Goal: Task Accomplishment & Management: Manage account settings

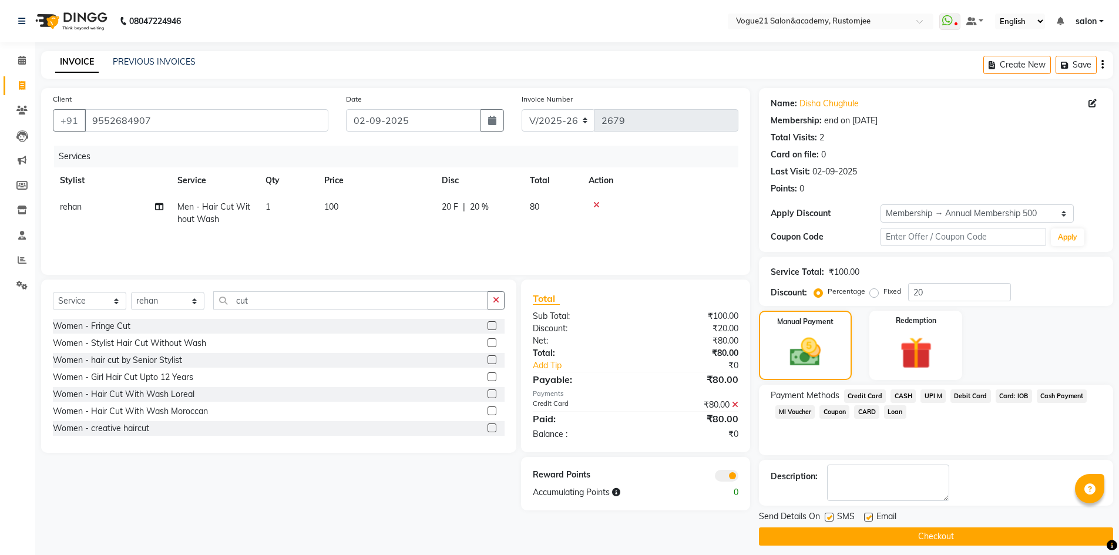
select select "8171"
select select "service"
select select "77867"
select select "1: Object"
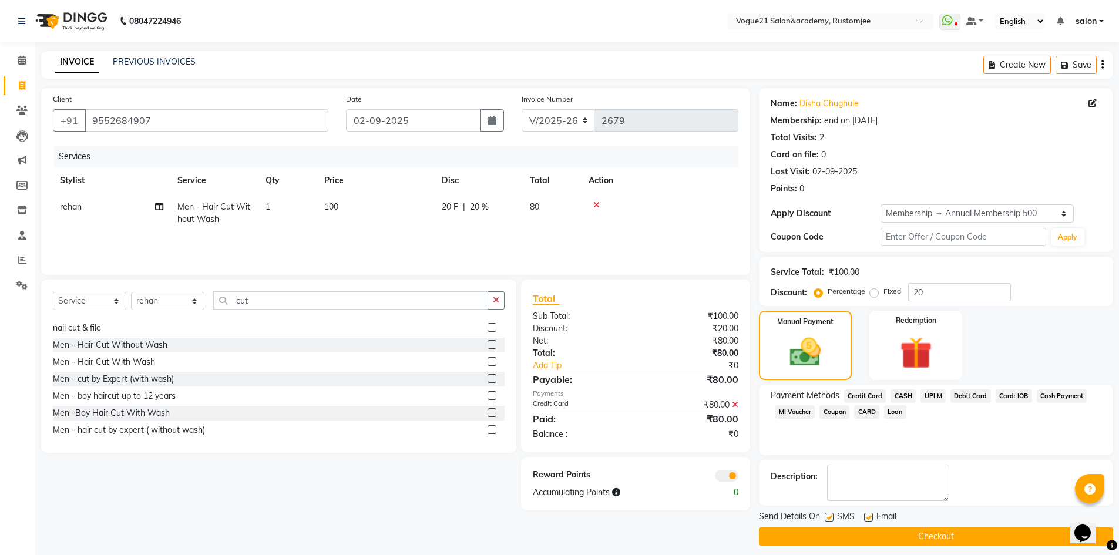
click at [890, 531] on button "Checkout" at bounding box center [936, 536] width 354 height 18
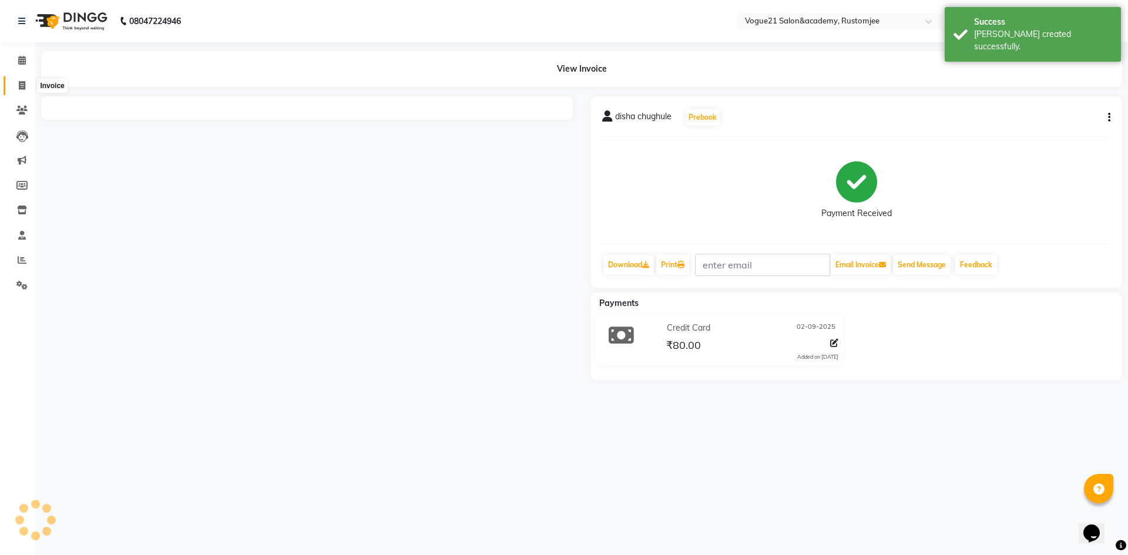
drag, startPoint x: 26, startPoint y: 85, endPoint x: 39, endPoint y: 82, distance: 13.7
click at [26, 85] on span at bounding box center [22, 86] width 21 height 14
select select "service"
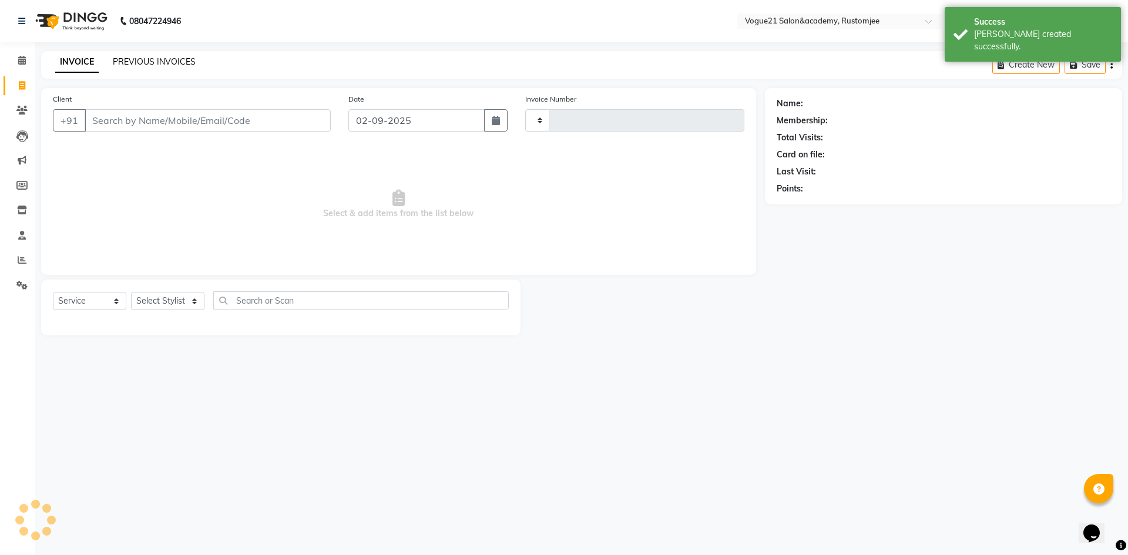
click at [147, 58] on link "PREVIOUS INVOICES" at bounding box center [154, 61] width 83 height 11
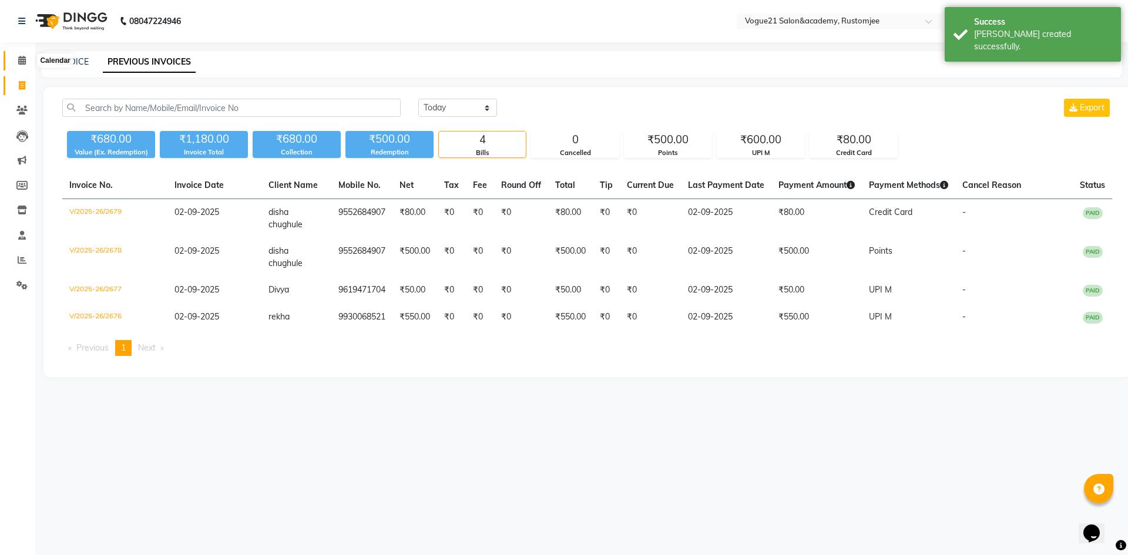
click at [19, 58] on icon at bounding box center [22, 60] width 8 height 9
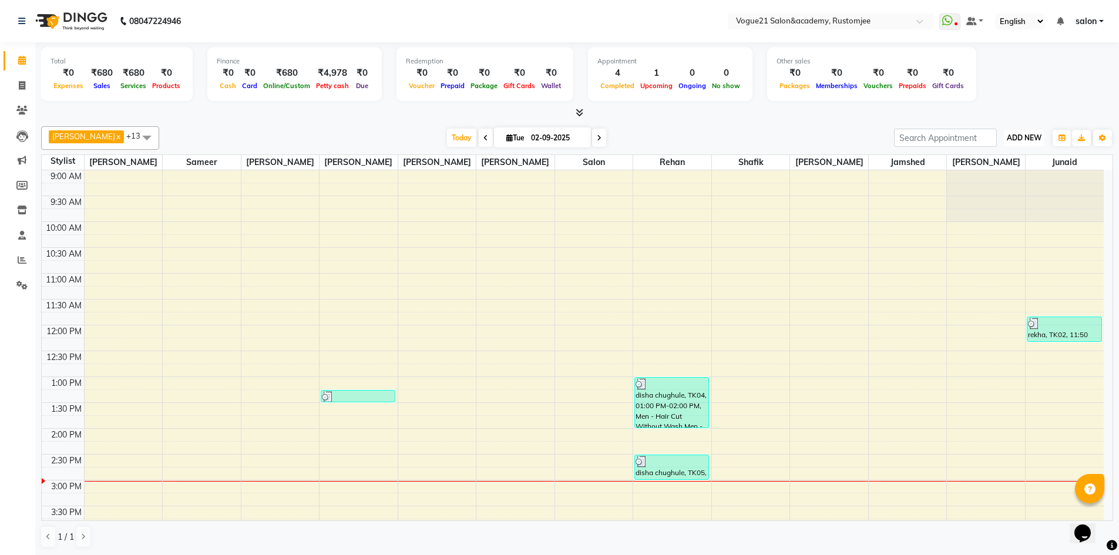
click at [1032, 139] on span "ADD NEW" at bounding box center [1024, 137] width 35 height 9
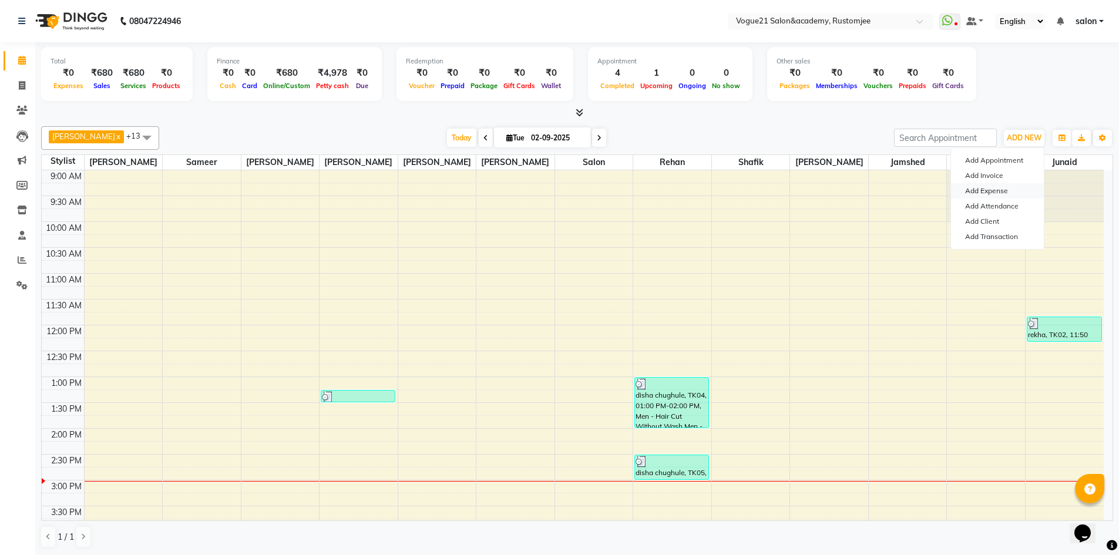
click at [998, 191] on link "Add Expense" at bounding box center [997, 190] width 93 height 15
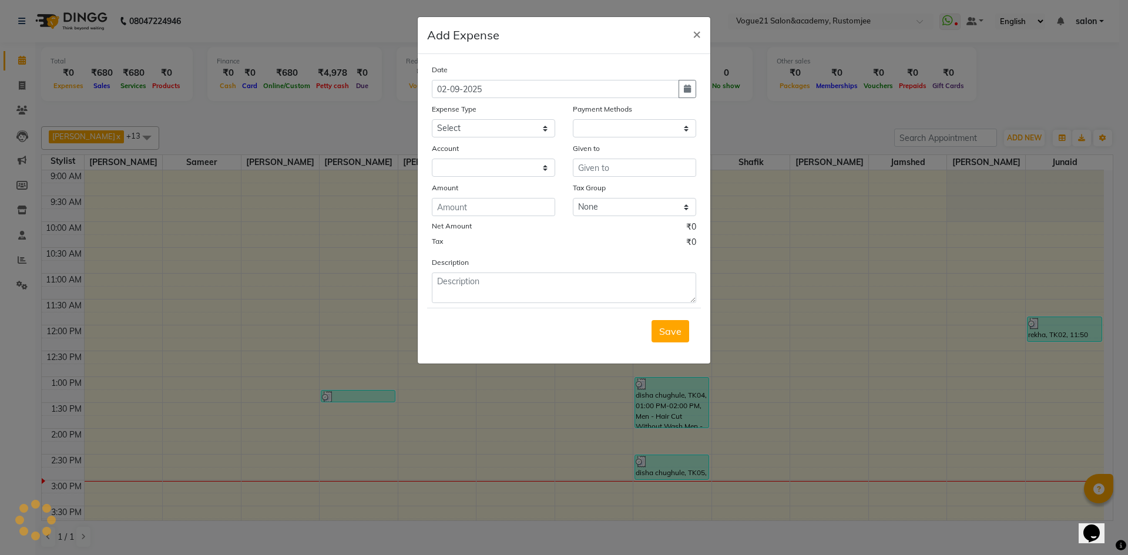
select select "1"
select select "7299"
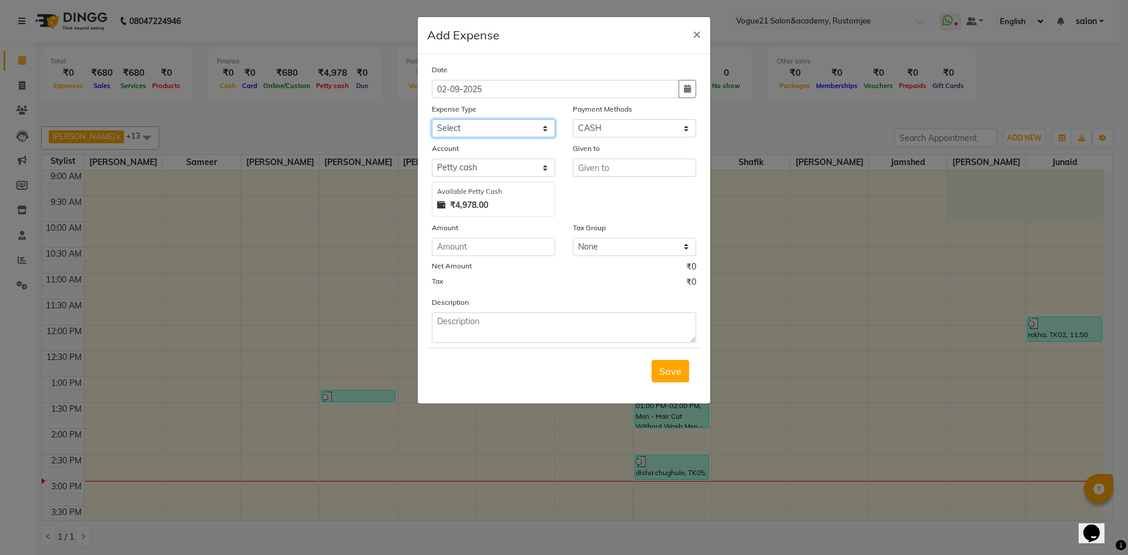
click at [480, 129] on select "Select Advance Salary Bank charges Cash transfer to bank Client Snacks Equipmen…" at bounding box center [493, 128] width 123 height 18
select select "23399"
click at [432, 119] on select "Select Advance Salary Bank charges Cash transfer to bank Client Snacks Equipmen…" at bounding box center [493, 128] width 123 height 18
click at [630, 169] on input "text" at bounding box center [634, 168] width 123 height 18
click at [636, 191] on button "re han" at bounding box center [619, 192] width 93 height 19
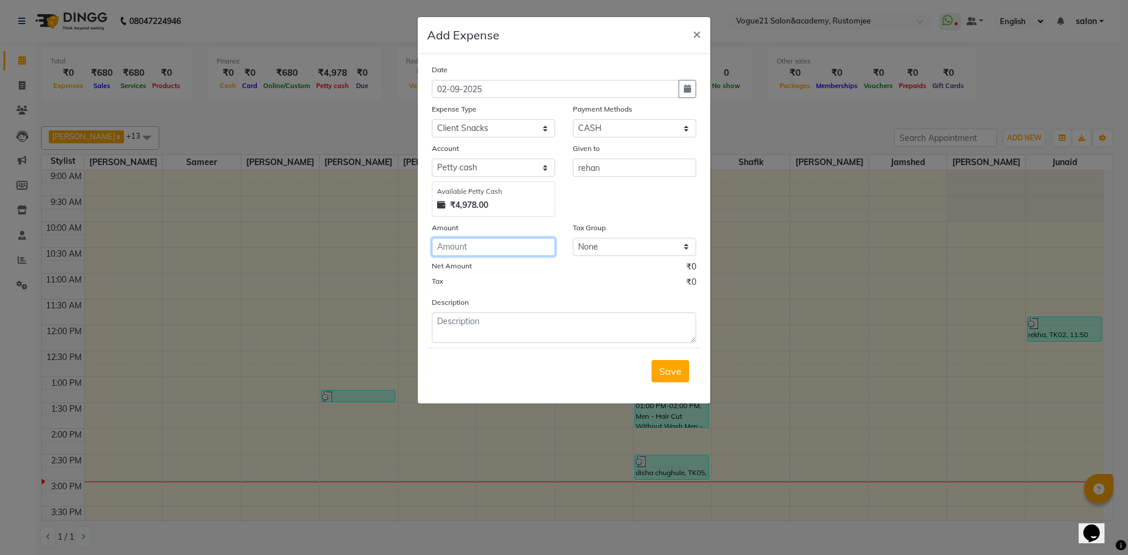
click at [515, 245] on input "number" at bounding box center [493, 247] width 123 height 18
click at [612, 166] on input "rehan" at bounding box center [634, 168] width 123 height 18
type input "r"
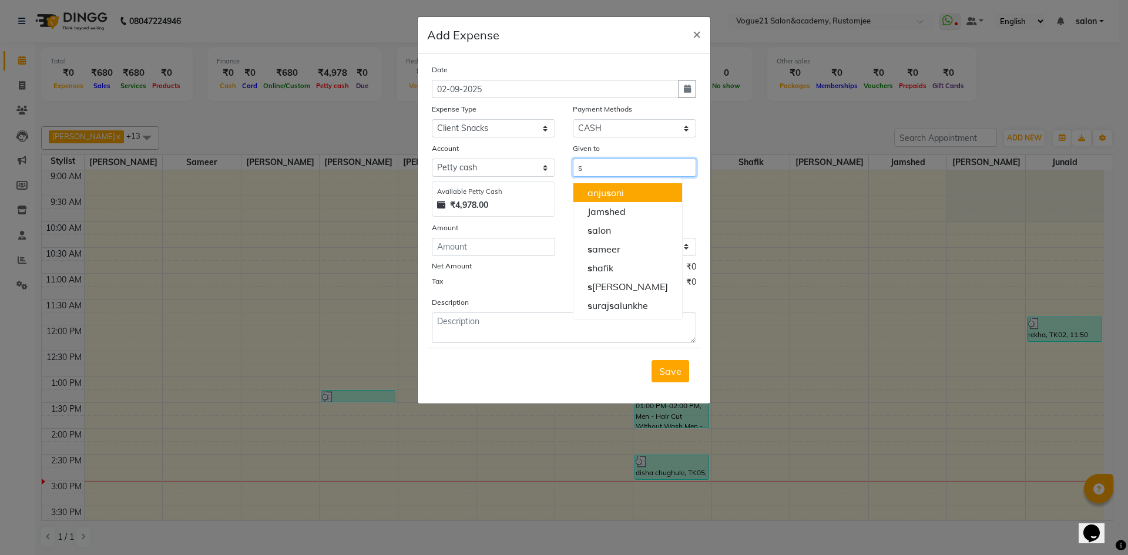
click at [630, 194] on button "anju s oni" at bounding box center [627, 192] width 109 height 19
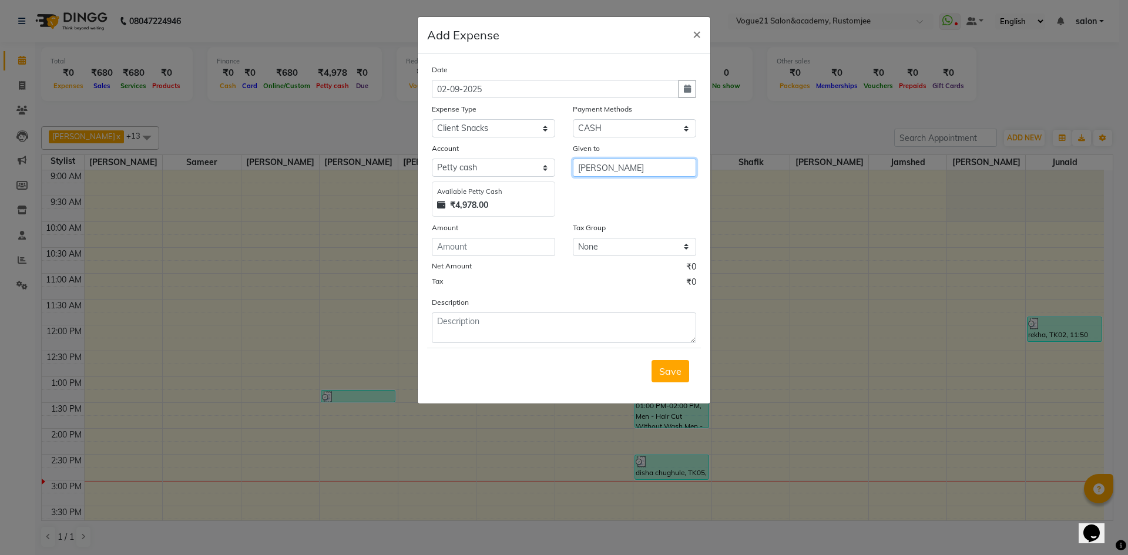
type input "[PERSON_NAME]"
click at [483, 248] on input "number" at bounding box center [493, 247] width 123 height 18
type input "95"
click at [545, 338] on textarea at bounding box center [564, 327] width 264 height 31
type textarea "waitissue"
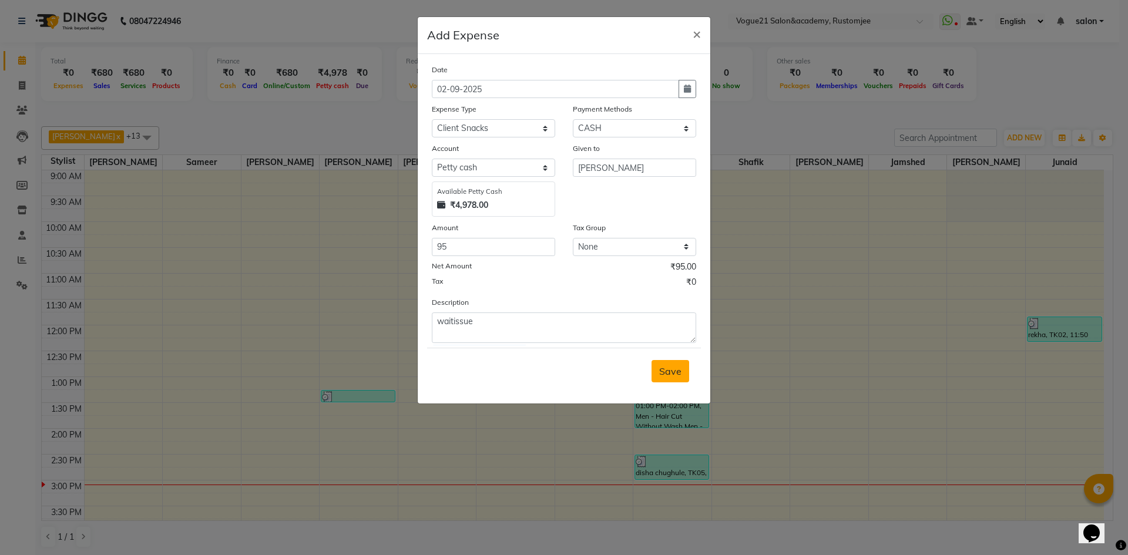
click at [682, 369] on button "Save" at bounding box center [670, 371] width 38 height 22
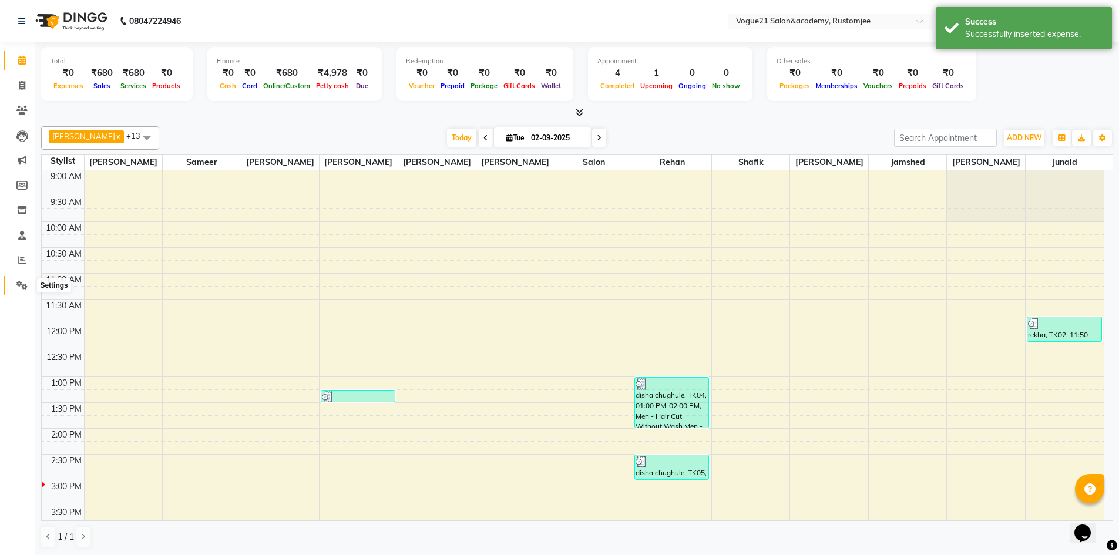
click at [22, 281] on icon at bounding box center [21, 285] width 11 height 9
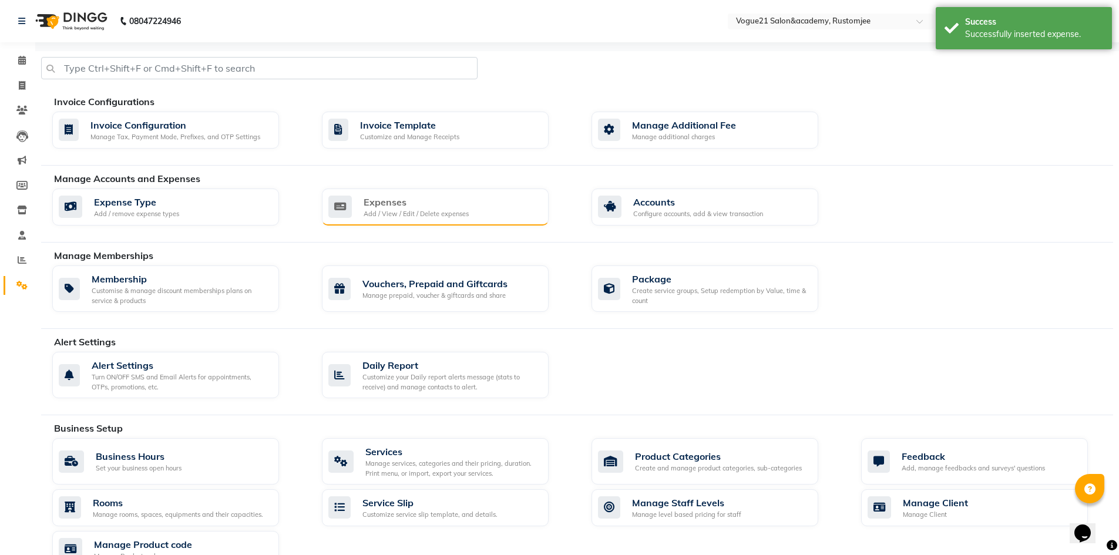
click at [412, 218] on div "Expenses Add / View / Edit / Delete expenses" at bounding box center [435, 208] width 227 height 38
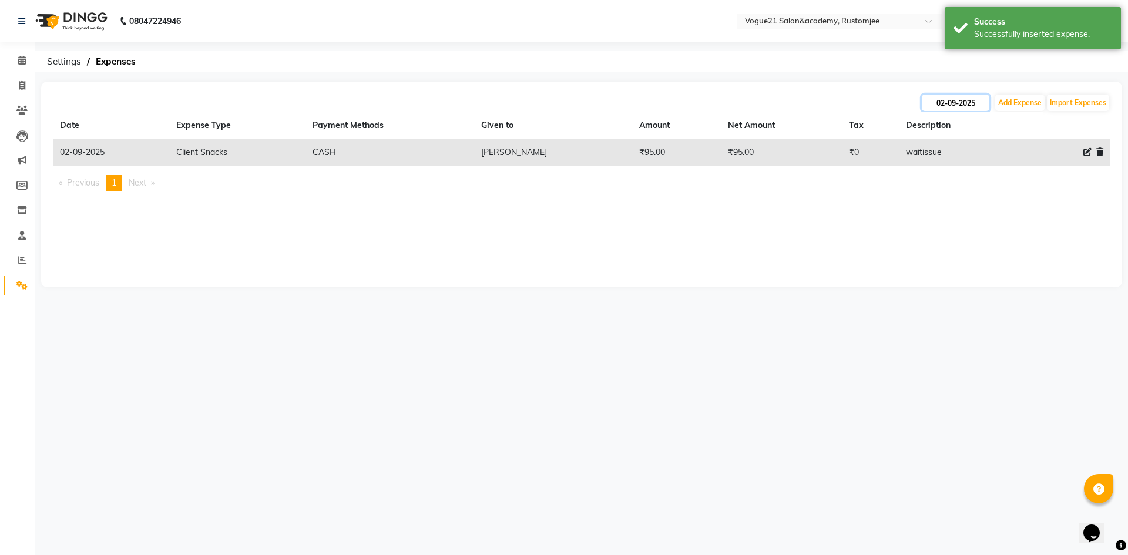
click at [957, 99] on input "02-09-2025" at bounding box center [955, 103] width 68 height 16
select select "9"
select select "2025"
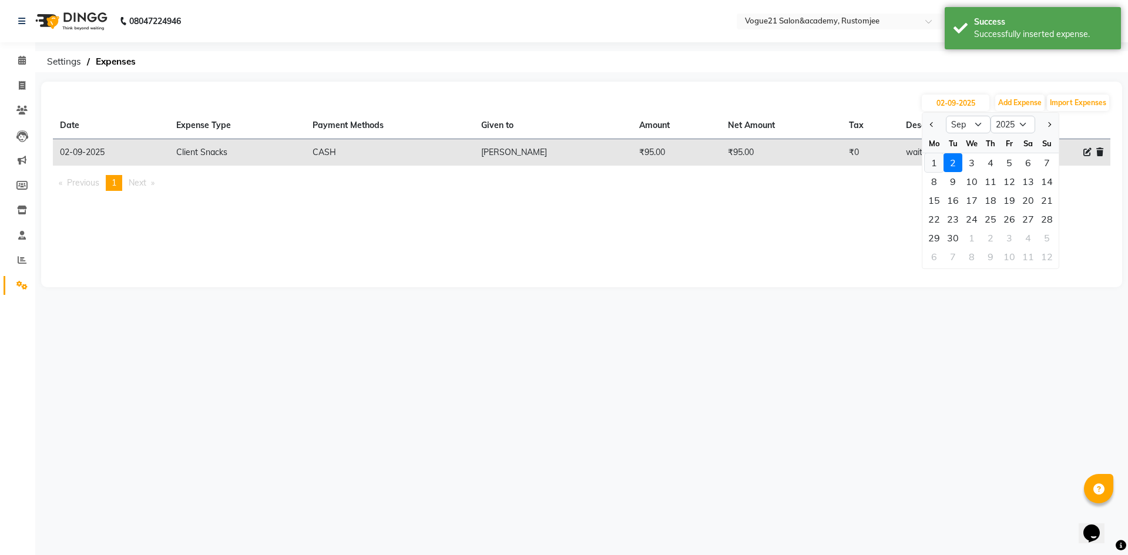
click at [936, 164] on div "1" at bounding box center [933, 162] width 19 height 19
type input "01-09-2025"
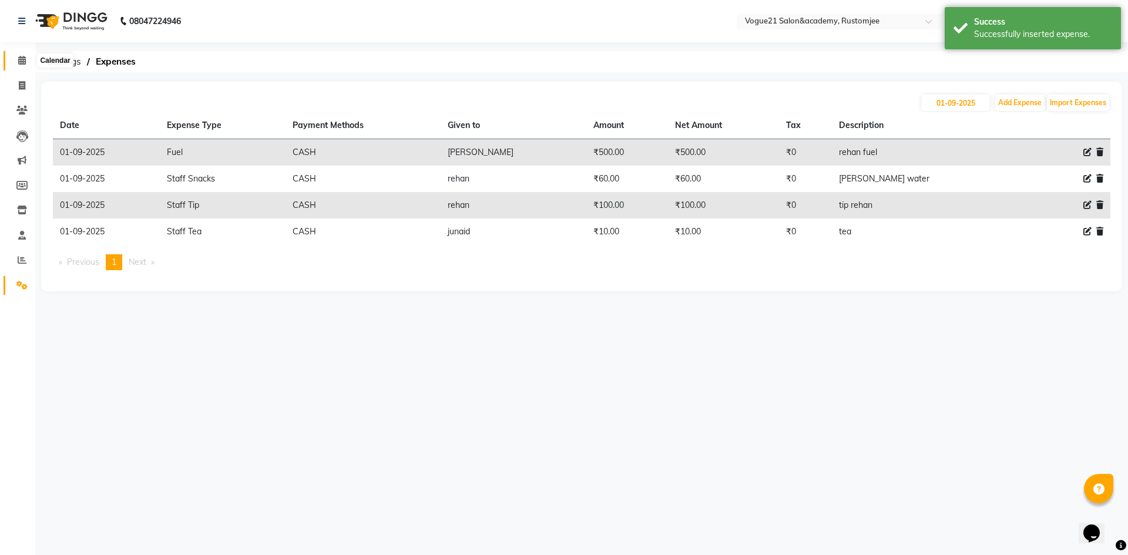
click at [23, 62] on icon at bounding box center [22, 60] width 8 height 9
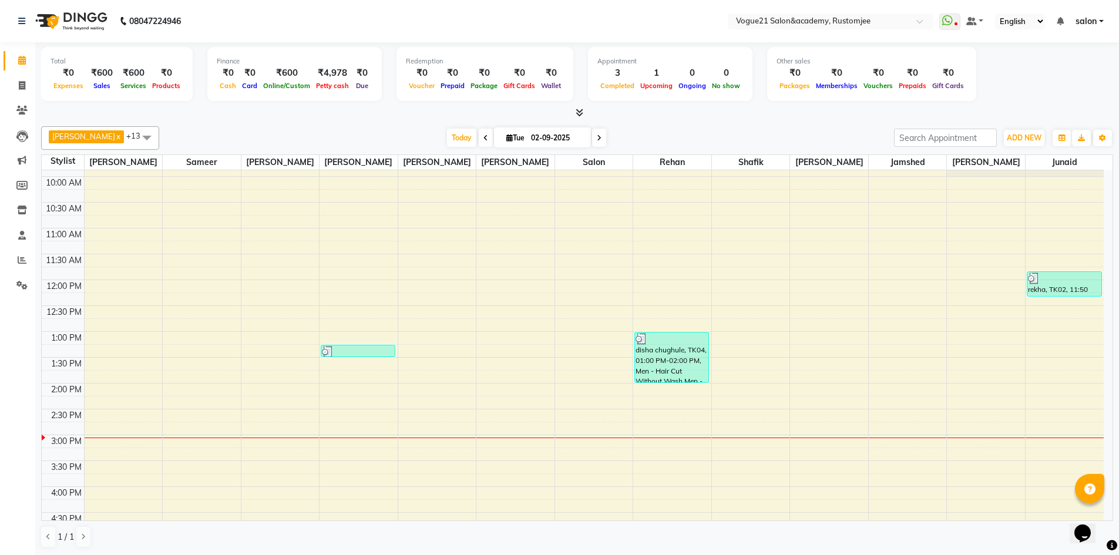
scroll to position [235, 0]
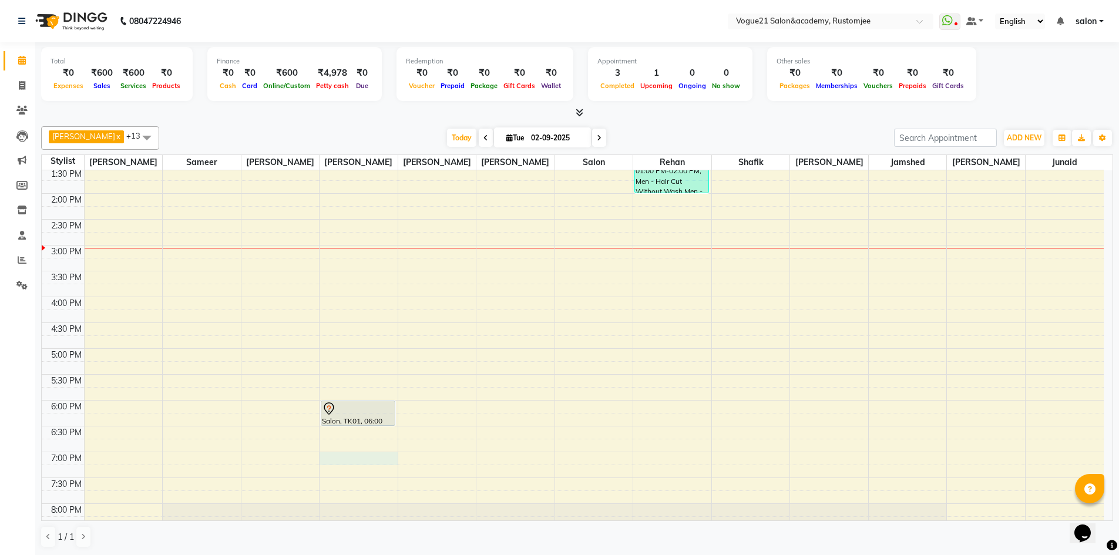
click at [348, 456] on div "9:00 AM 9:30 AM 10:00 AM 10:30 AM 11:00 AM 11:30 AM 12:00 PM 12:30 PM 1:00 PM 1…" at bounding box center [573, 270] width 1062 height 671
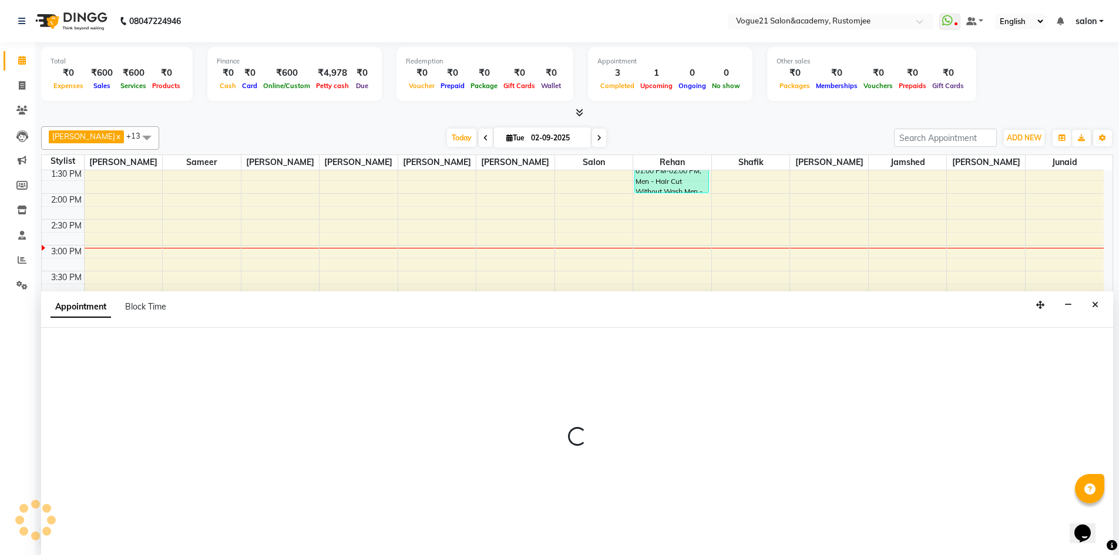
scroll to position [1, 0]
select select "76929"
select select "tentative"
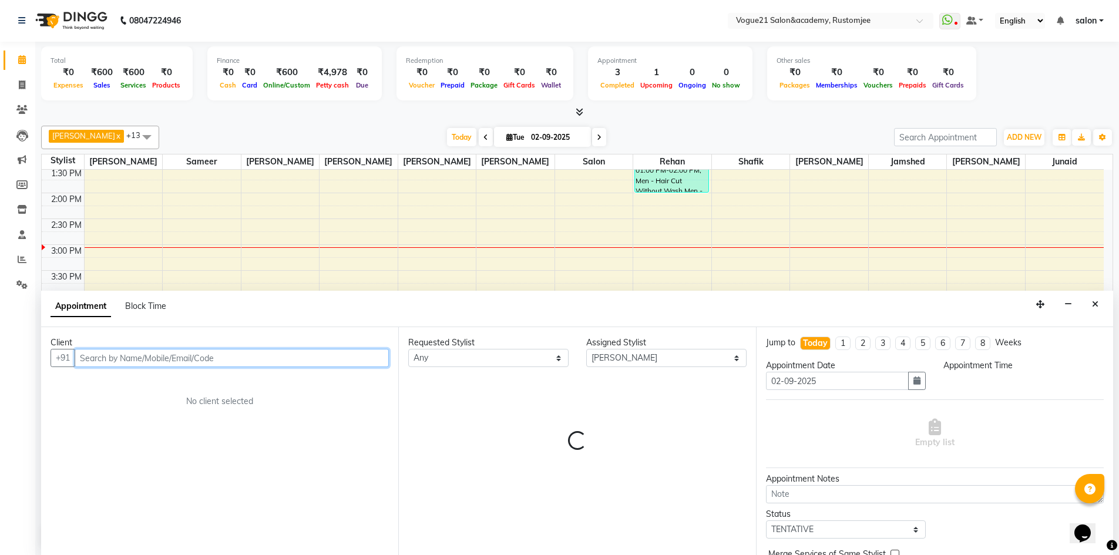
select select "1140"
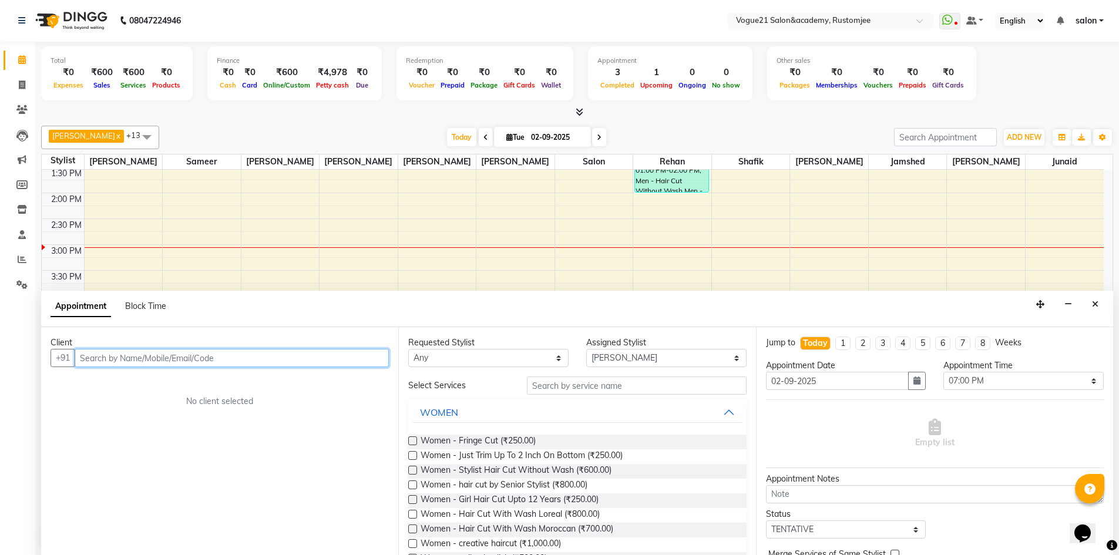
click at [301, 352] on input "text" at bounding box center [232, 358] width 314 height 18
type input "f"
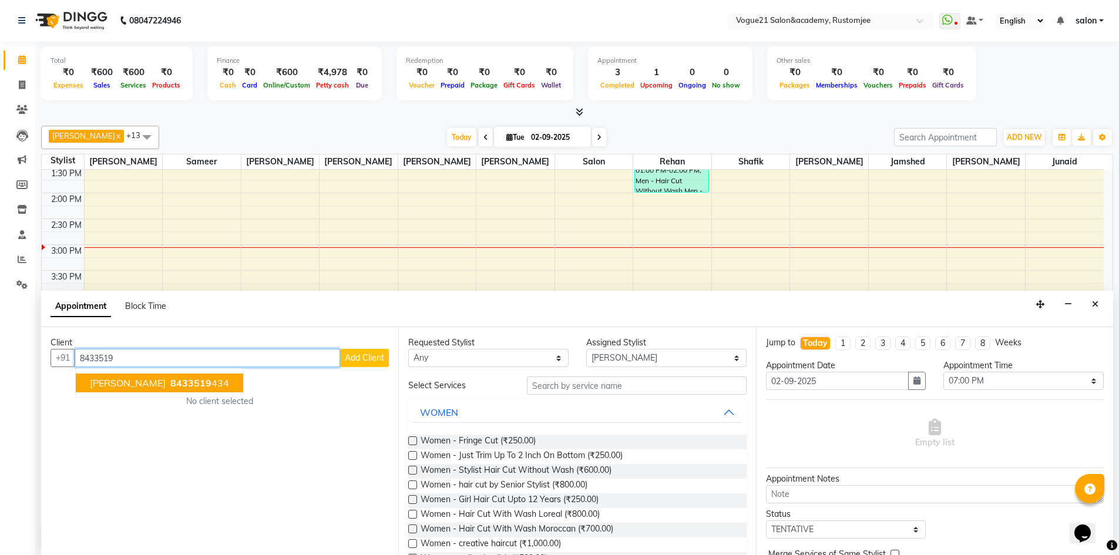
click at [173, 381] on span "8433519" at bounding box center [190, 383] width 41 height 12
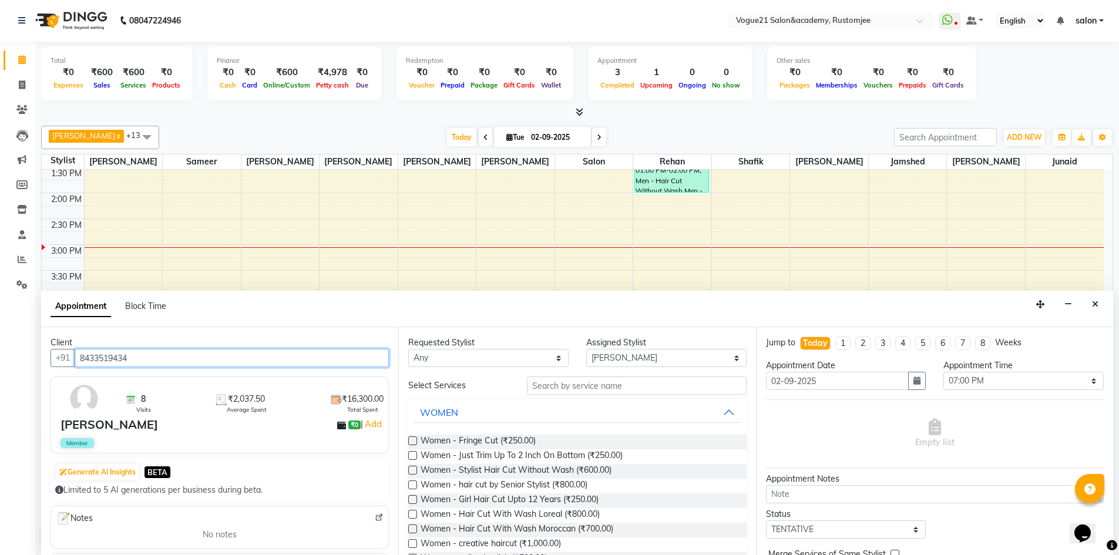
type input "8433519434"
click at [580, 383] on input "text" at bounding box center [637, 385] width 220 height 18
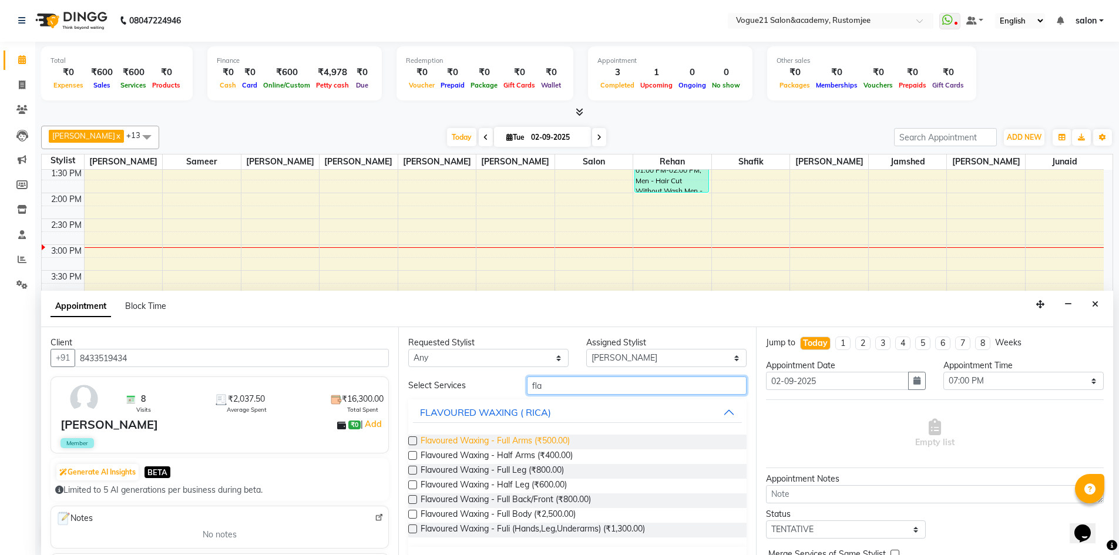
type input "fla"
click at [556, 440] on span "Flavoured Waxing - Full Arms (₹500.00)" at bounding box center [494, 442] width 149 height 15
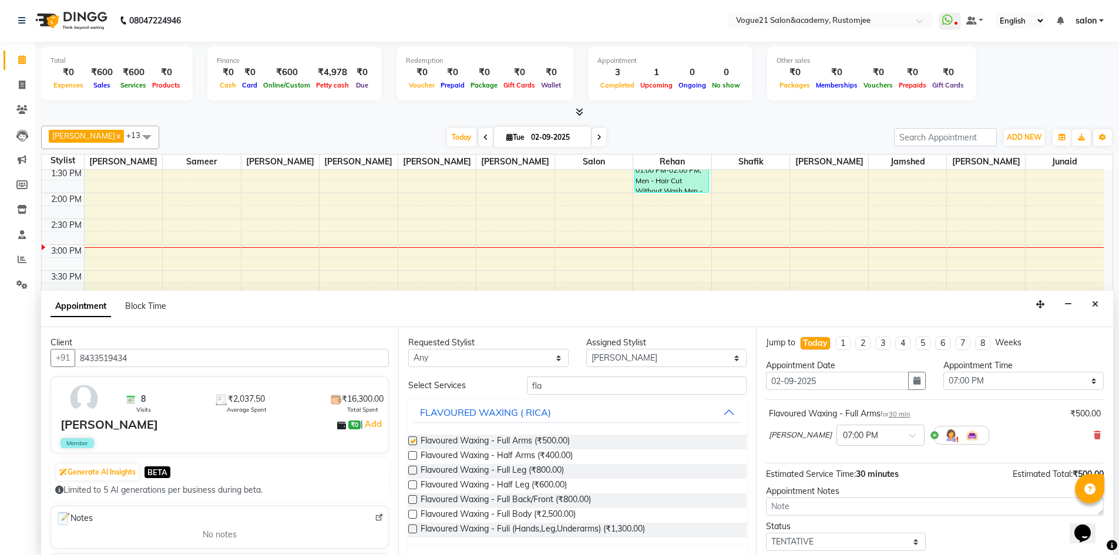
checkbox input "false"
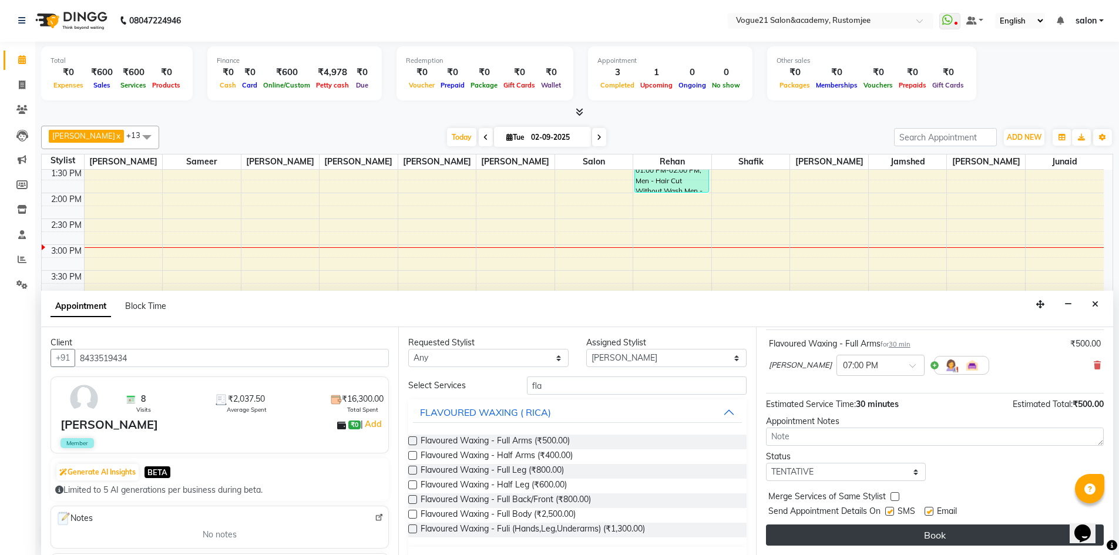
click at [883, 544] on button "Book" at bounding box center [935, 534] width 338 height 21
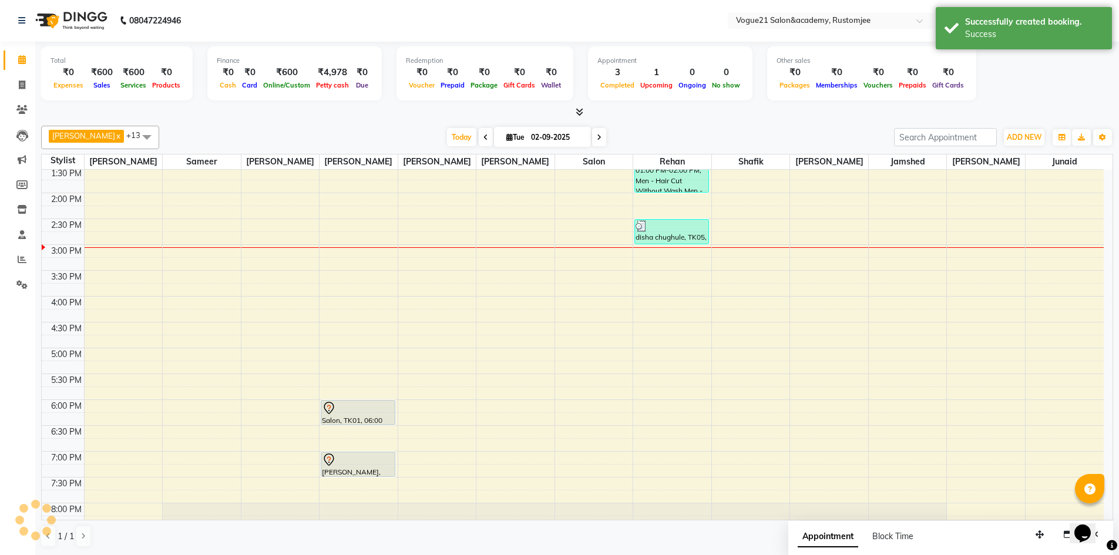
scroll to position [0, 0]
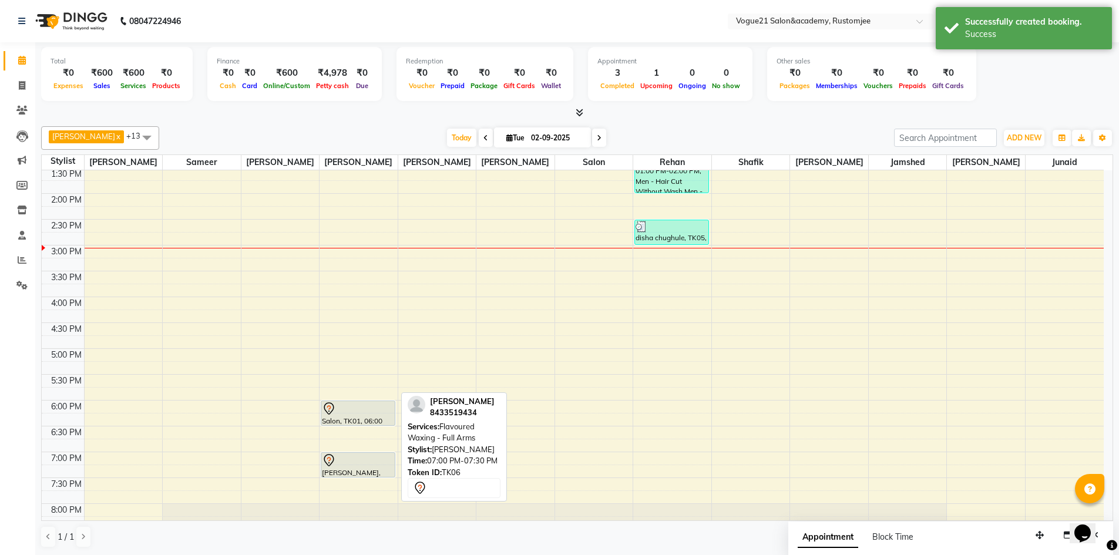
click at [346, 471] on div "[PERSON_NAME], TK06, 07:00 PM-07:30 PM, Flavoured Waxing - Full Arms" at bounding box center [357, 465] width 73 height 24
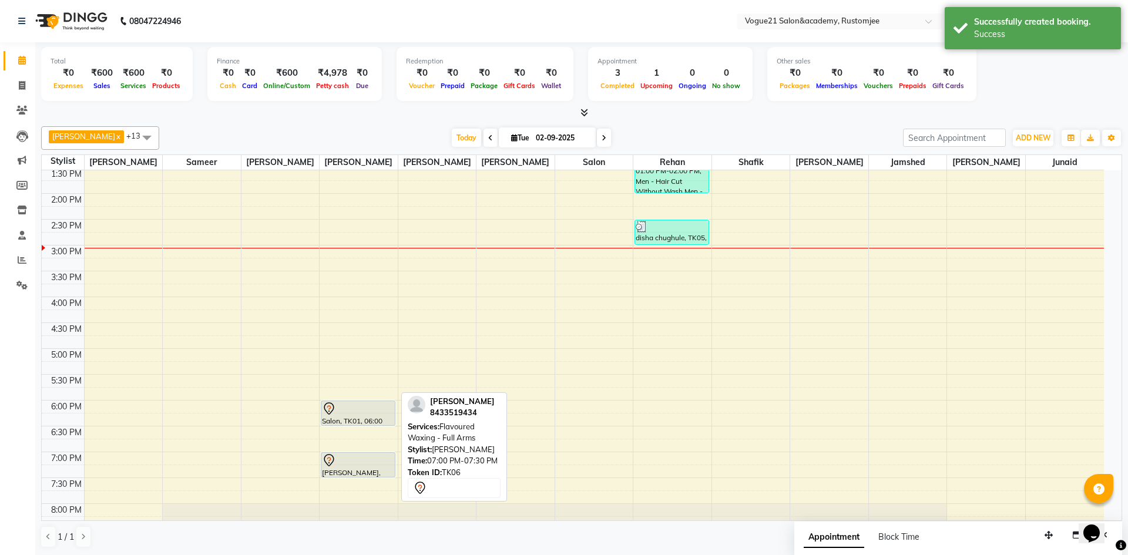
select select "7"
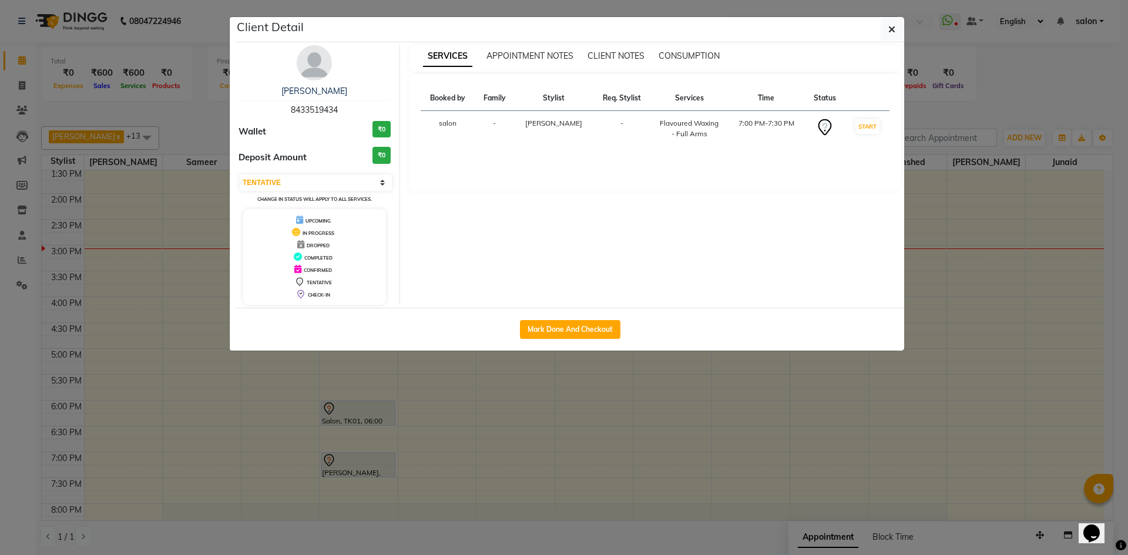
click at [632, 480] on ngb-modal-window "Client Detail [PERSON_NAME] 8433519434 Wallet ₹0 Deposit Amount ₹0 Select IN SE…" at bounding box center [564, 277] width 1128 height 555
